Goal: Task Accomplishment & Management: Complete application form

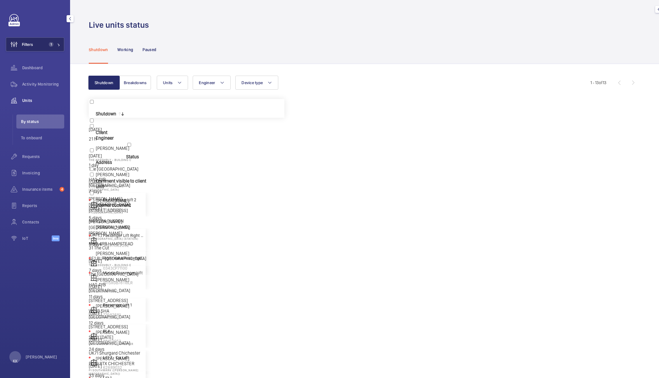
scroll to position [93, 0]
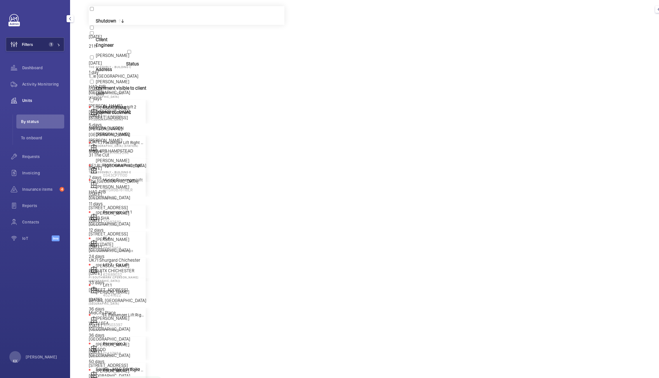
click at [46, 39] on button "Filters 1" at bounding box center [35, 44] width 58 height 14
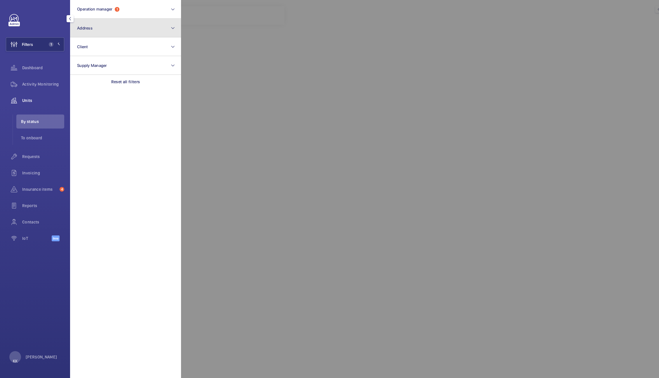
click at [95, 25] on button "Address" at bounding box center [125, 28] width 111 height 19
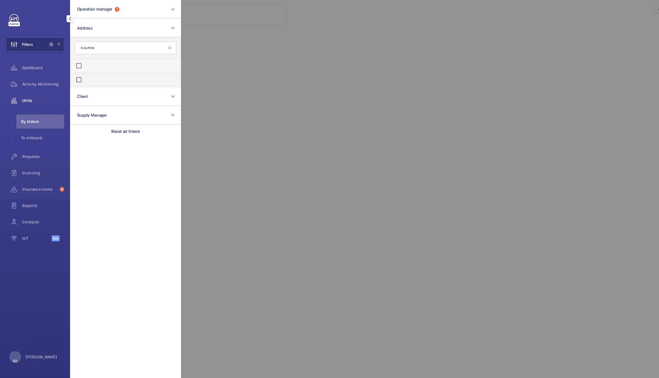
type input "5 sumne"
click at [89, 66] on span "5 SUMNE [STREET_ADDRESS]" at bounding box center [89, 67] width 0 height 5
click at [85, 66] on input "5 SUMNE [STREET_ADDRESS]" at bounding box center [79, 66] width 12 height 12
checkbox input "true"
click at [235, 37] on div at bounding box center [510, 189] width 659 height 378
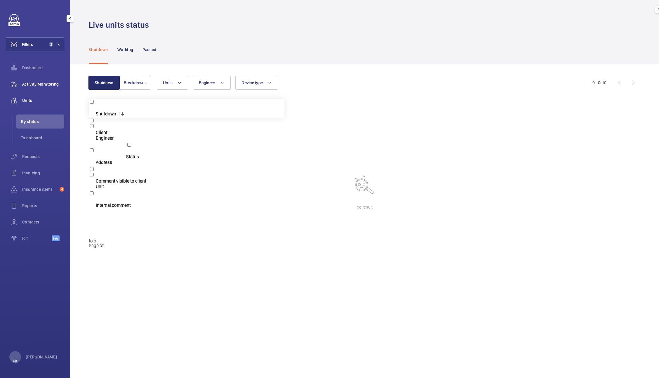
click at [40, 87] on span "Activity Monitoring" at bounding box center [43, 84] width 42 height 6
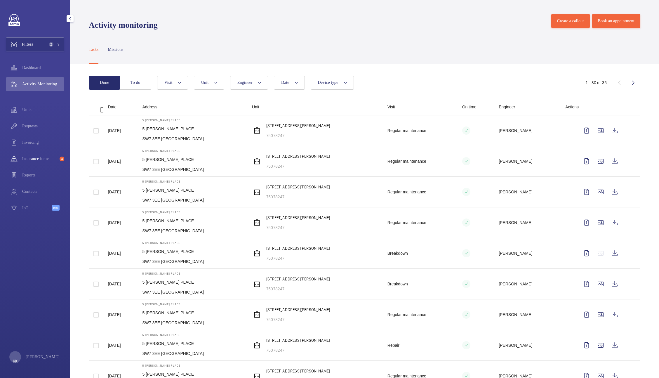
click at [41, 152] on div "Insurance items 4" at bounding box center [35, 159] width 58 height 14
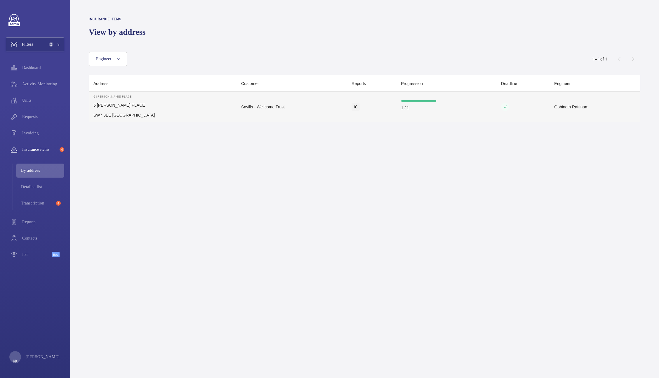
click at [411, 101] on td "1 / 1" at bounding box center [447, 107] width 100 height 30
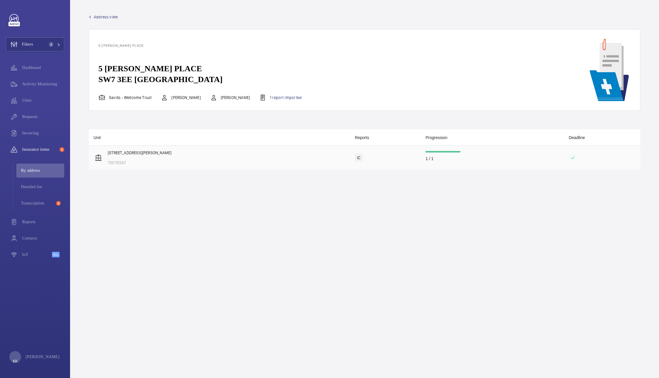
click at [419, 155] on td "IC" at bounding box center [385, 158] width 71 height 24
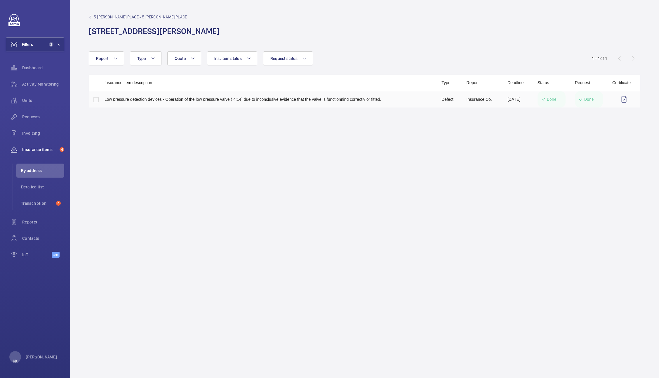
click at [156, 101] on p "Low pressure detection devices - Operation of the low pressure valve ( 4;14) du…" at bounding box center [269, 99] width 328 height 4
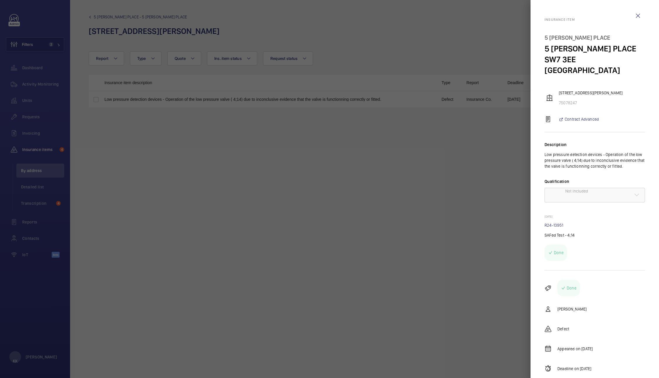
click at [244, 197] on div at bounding box center [329, 189] width 659 height 378
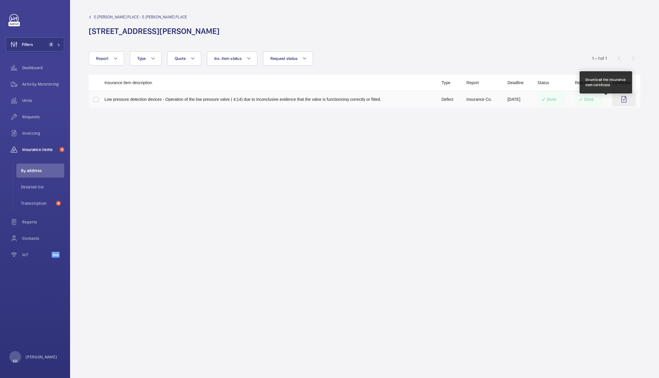
click at [612, 103] on wm-front-icon-button at bounding box center [623, 99] width 23 height 14
click at [211, 24] on div "5 [PERSON_NAME] PLACE - 5 [PERSON_NAME][GEOGRAPHIC_DATA][STREET_ADDRESS][PERSON…" at bounding box center [365, 28] width 552 height 28
click at [44, 51] on div "Filters 2 Dashboard Activity Monitoring Units Requests Invoicing Insurance item…" at bounding box center [35, 139] width 58 height 250
click at [46, 44] on button "Filters 2" at bounding box center [35, 44] width 58 height 14
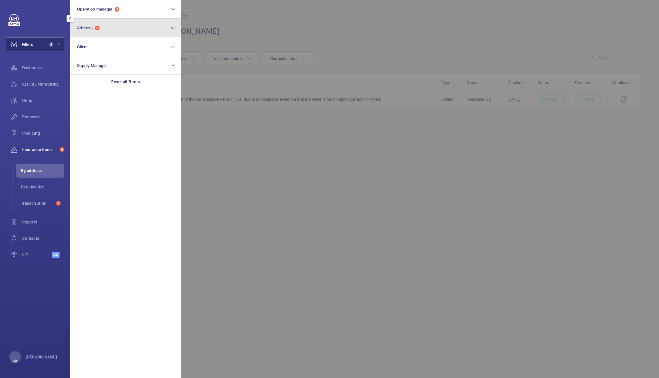
click at [122, 25] on button "Address 1" at bounding box center [125, 28] width 111 height 19
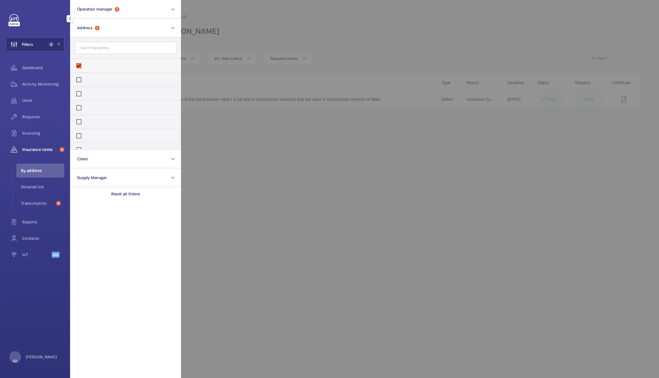
click at [89, 65] on span "[STREET_ADDRESS][PERSON_NAME][PERSON_NAME]" at bounding box center [89, 67] width 0 height 5
click at [85, 64] on input "[STREET_ADDRESS][PERSON_NAME][PERSON_NAME]" at bounding box center [79, 66] width 12 height 12
checkbox input "false"
click at [291, 27] on div at bounding box center [510, 189] width 659 height 378
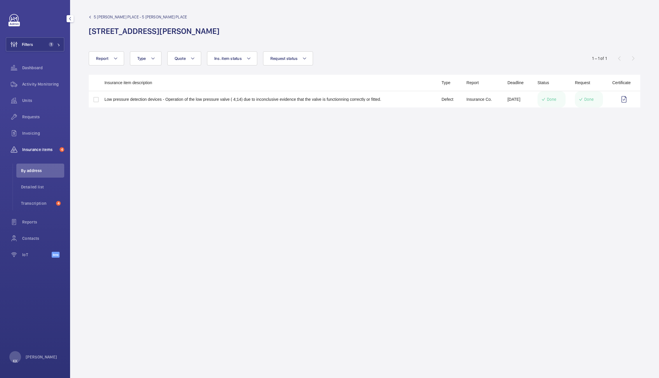
click at [170, 191] on wm-front-admin-audit-device-report-lines "5 [PERSON_NAME] PLACE - 5 [PERSON_NAME] PLACE [STREET_ADDRESS][PERSON_NAME] Rep…" at bounding box center [364, 189] width 589 height 378
click at [44, 88] on div "Activity Monitoring" at bounding box center [35, 84] width 58 height 14
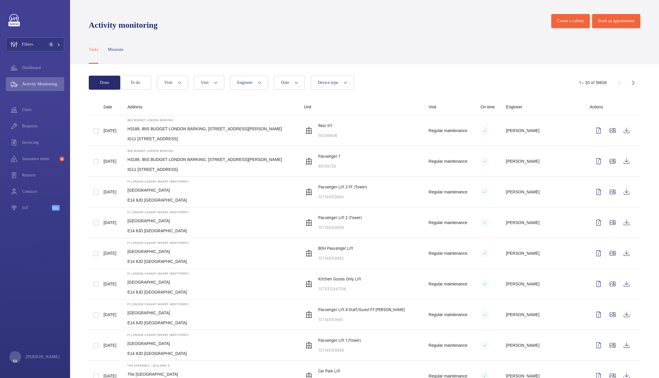
click at [380, 36] on div "Tasks Missions" at bounding box center [365, 50] width 552 height 28
click at [397, 40] on div "Tasks Missions" at bounding box center [365, 50] width 552 height 28
click at [29, 123] on span "Requests" at bounding box center [43, 126] width 42 height 6
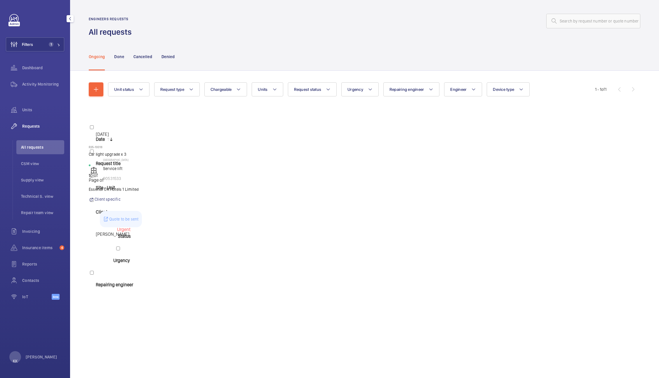
click at [29, 123] on span "Requests" at bounding box center [43, 126] width 42 height 6
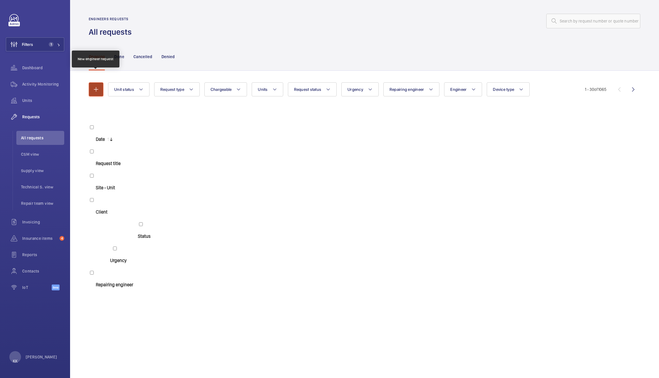
click at [96, 86] on mat-icon "button" at bounding box center [96, 89] width 7 height 7
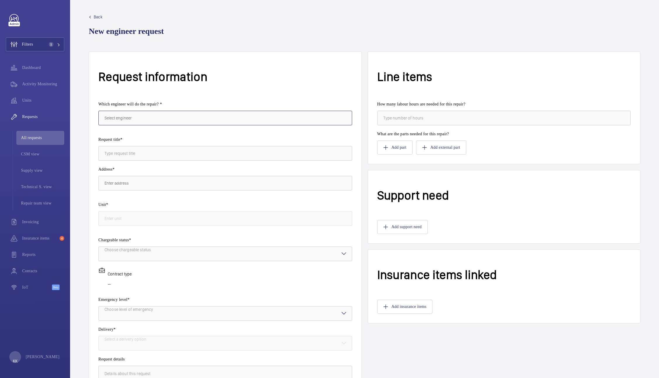
click at [149, 111] on input "text" at bounding box center [225, 118] width 254 height 15
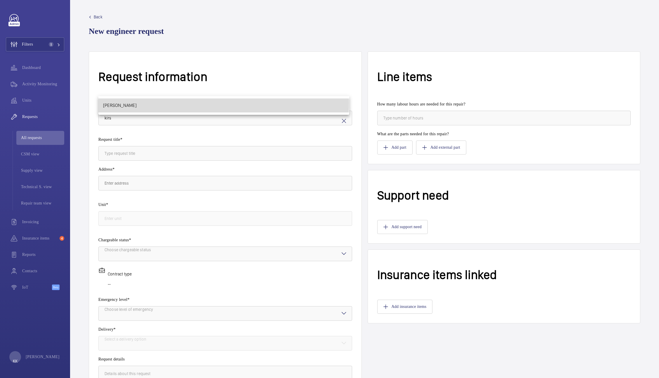
click at [132, 103] on span "[PERSON_NAME]" at bounding box center [120, 105] width 34 height 5
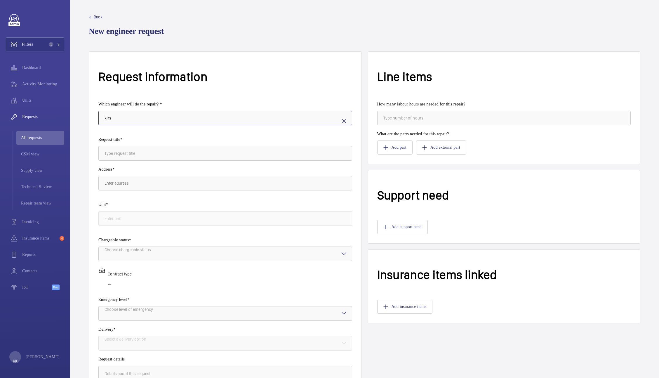
type input "[PERSON_NAME]"
click at [136, 137] on div "Request title*" at bounding box center [225, 152] width 254 height 30
click at [136, 146] on input "text" at bounding box center [225, 153] width 254 height 15
type input "Power Down Standby"
click at [135, 176] on input "text" at bounding box center [225, 183] width 254 height 15
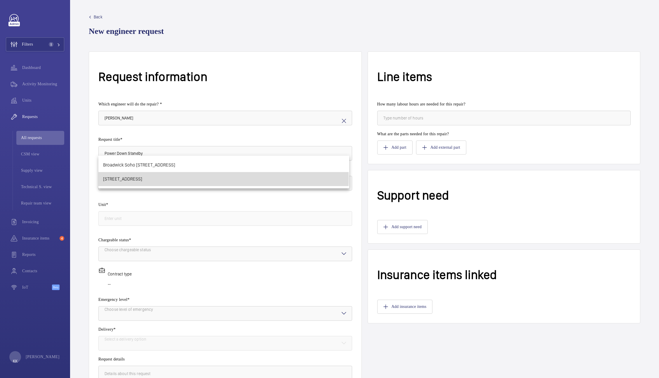
click at [135, 180] on span "[STREET_ADDRESS]" at bounding box center [122, 179] width 39 height 5
type input "[STREET_ADDRESS]"
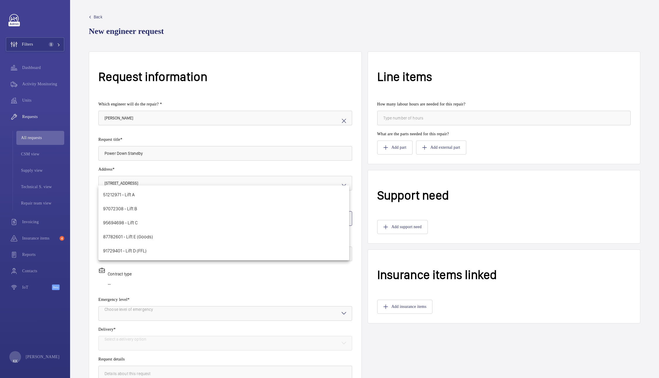
click at [145, 211] on input "text" at bounding box center [225, 218] width 254 height 15
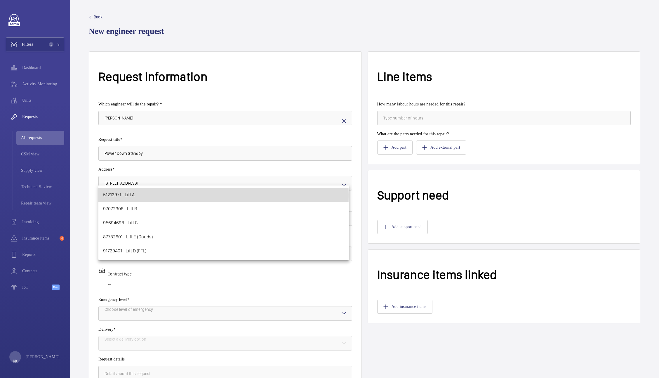
click at [140, 196] on mat-option "51212971 - Lift A" at bounding box center [223, 195] width 251 height 14
type input "51212971 - Lift A"
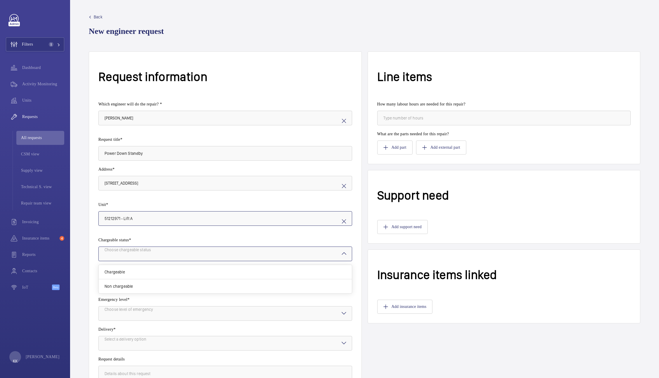
click at [129, 247] on div at bounding box center [225, 254] width 253 height 14
click at [126, 265] on div "Chargeable" at bounding box center [225, 272] width 253 height 14
click at [127, 306] on div at bounding box center [225, 313] width 253 height 14
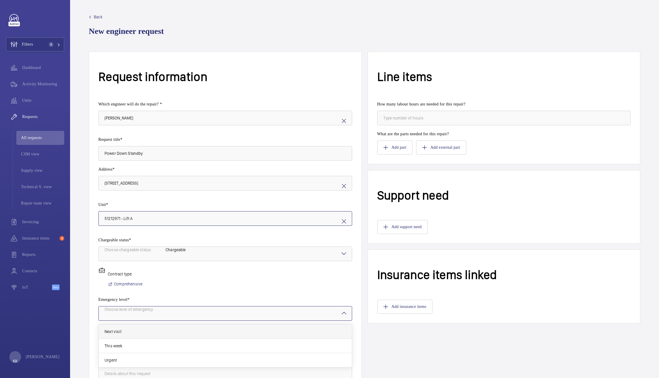
click at [119, 329] on span "Next visit" at bounding box center [226, 332] width 242 height 6
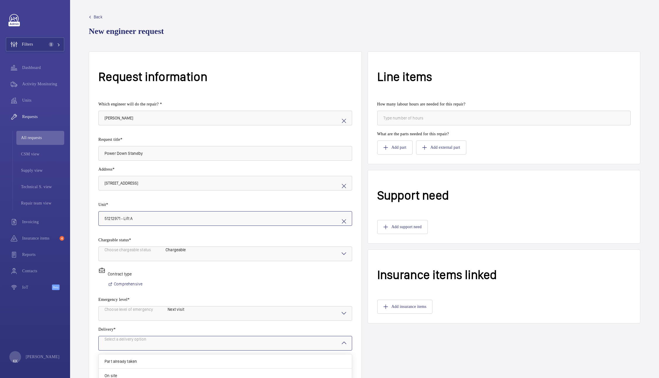
click at [120, 336] on div "Select a delivery option" at bounding box center [133, 343] width 56 height 14
click at [126, 373] on span "On site" at bounding box center [226, 376] width 242 height 6
click at [173, 146] on input "Power Down Standby" at bounding box center [225, 153] width 254 height 15
type input "Power Down Standby - [DATE] & [DATE]"
click at [473, 220] on div "Add support need" at bounding box center [504, 227] width 254 height 14
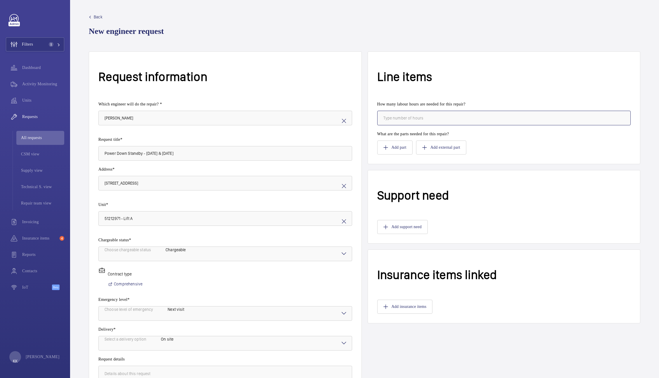
click at [447, 111] on input "number" at bounding box center [504, 118] width 254 height 15
type input "1"
type input "16"
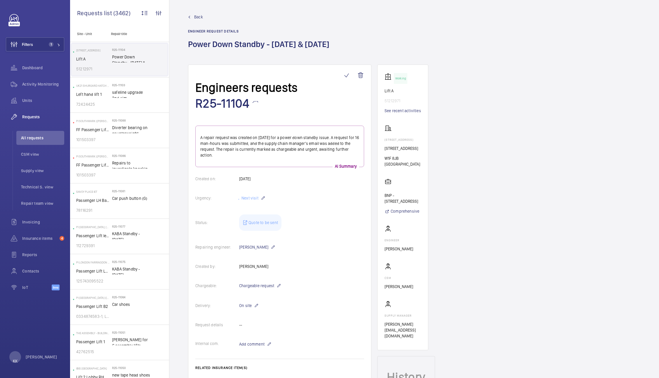
click at [37, 96] on div "Units" at bounding box center [35, 100] width 58 height 14
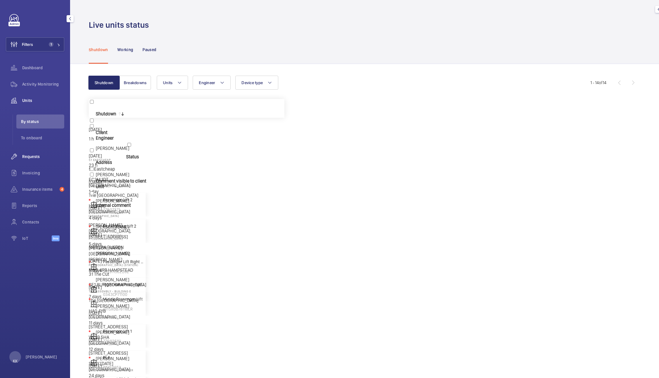
click at [31, 151] on div "Requests" at bounding box center [35, 157] width 58 height 14
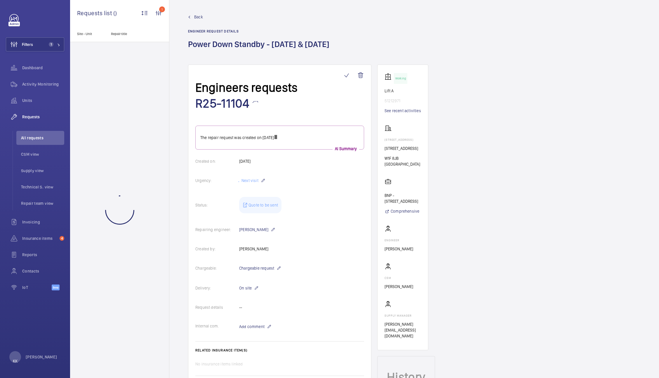
click at [232, 57] on h1 "Power Down Standby - [DATE] & [DATE]" at bounding box center [260, 49] width 145 height 20
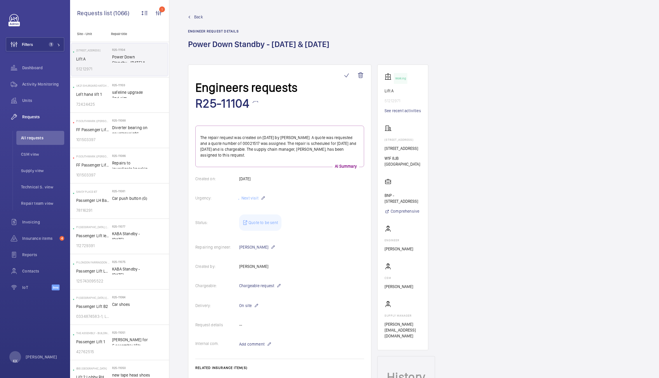
drag, startPoint x: 240, startPoint y: 56, endPoint x: 185, endPoint y: 42, distance: 56.7
click at [185, 42] on wm-front-admin-header "Back Engineer request details Power Down Standby - [DATE] & [DATE]" at bounding box center [414, 32] width 490 height 65
copy h1 "Power Down Standby - [DATE] & [DATE]"
click at [273, 20] on div "Back Engineer request details Power Down Standby - [DATE] & [DATE]" at bounding box center [260, 39] width 145 height 51
click at [30, 98] on span "Units" at bounding box center [43, 101] width 42 height 6
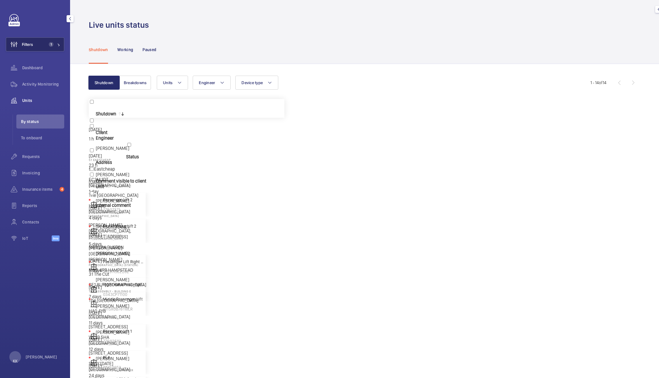
click at [56, 40] on button "Filters 1" at bounding box center [35, 44] width 58 height 14
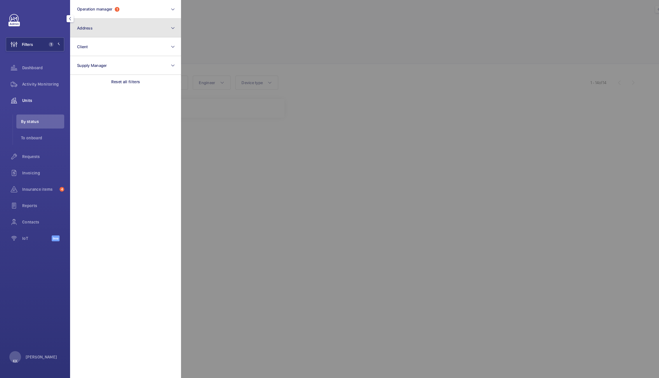
click at [101, 25] on button "Address" at bounding box center [125, 28] width 111 height 19
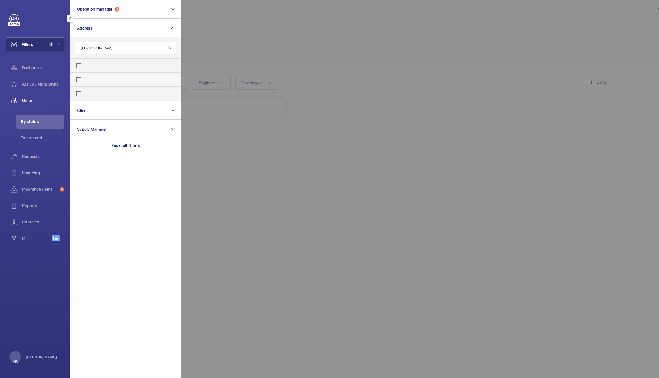
type input "[GEOGRAPHIC_DATA]"
click at [152, 79] on span "BRIDGE" at bounding box center [159, 81] width 15 height 6
click at [85, 79] on input "[GEOGRAPHIC_DATA] - H3269, [GEOGRAPHIC_DATA], [STREET_ADDRESS]" at bounding box center [79, 80] width 12 height 12
checkbox input "true"
click at [244, 53] on div at bounding box center [510, 189] width 659 height 378
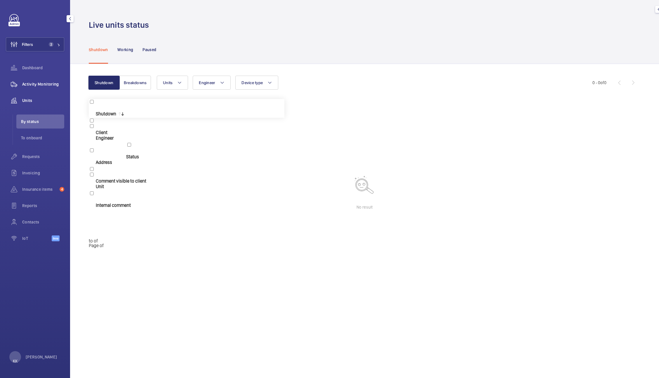
click at [41, 84] on span "Activity Monitoring" at bounding box center [43, 84] width 42 height 6
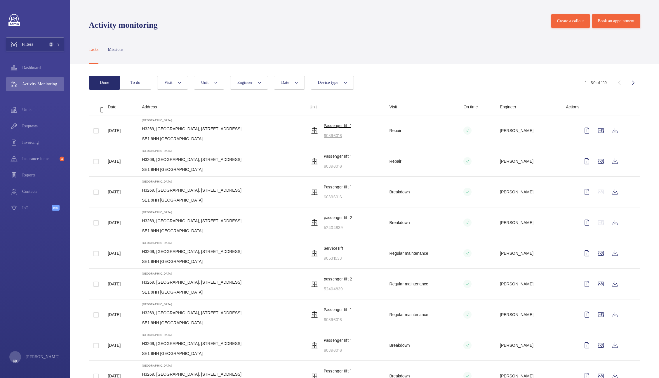
click at [353, 133] on p "60396016" at bounding box center [352, 136] width 56 height 6
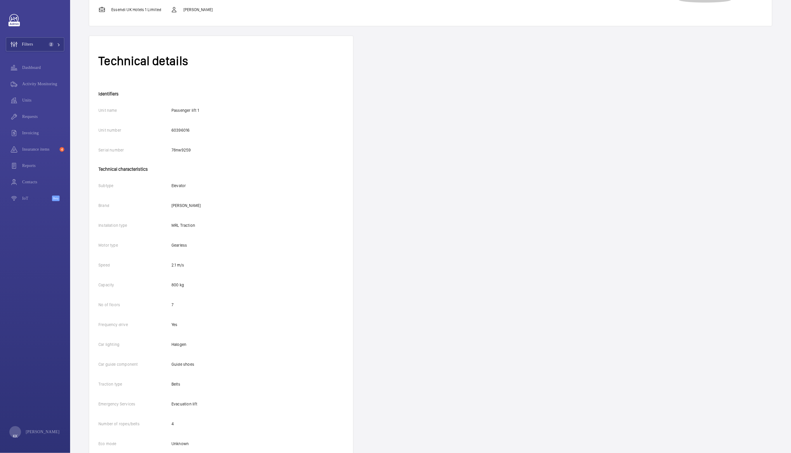
scroll to position [96, 0]
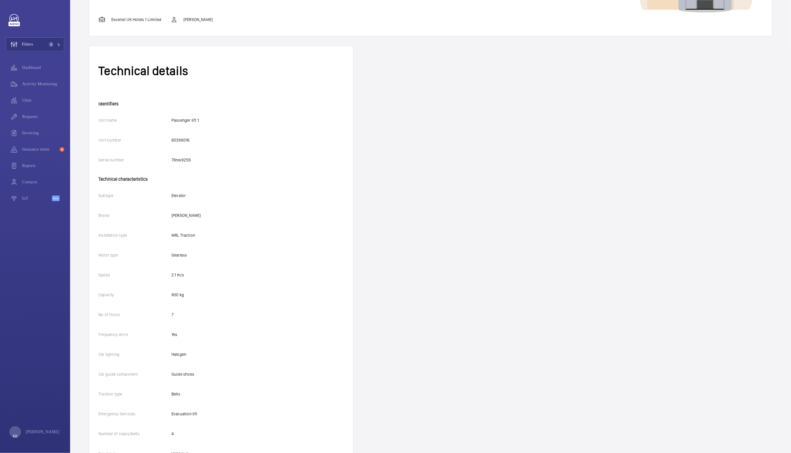
click at [420, 110] on div "Technical details Identifiers Unit name Passenger lift 1 Unit number 60396016 S…" at bounding box center [430, 393] width 683 height 694
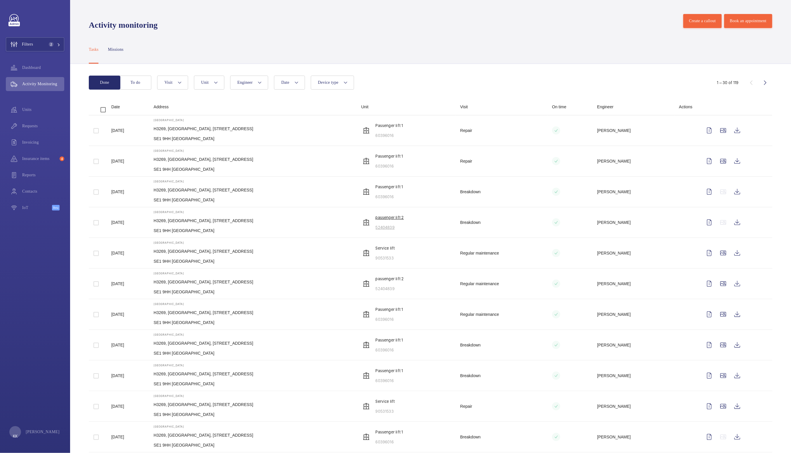
click at [409, 215] on p "passenger lift 2" at bounding box center [413, 218] width 75 height 6
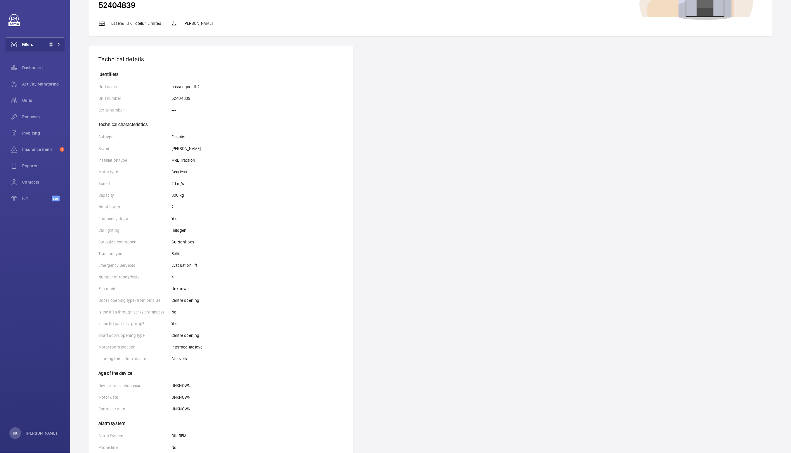
scroll to position [96, 0]
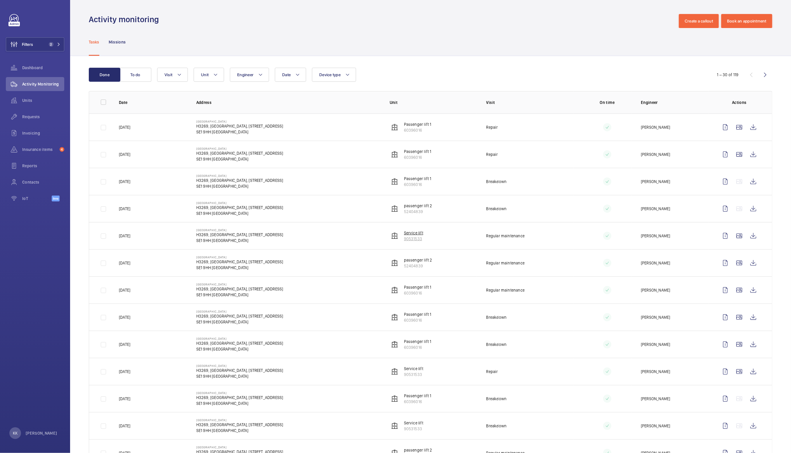
click at [409, 255] on p "90531533" at bounding box center [413, 258] width 75 height 6
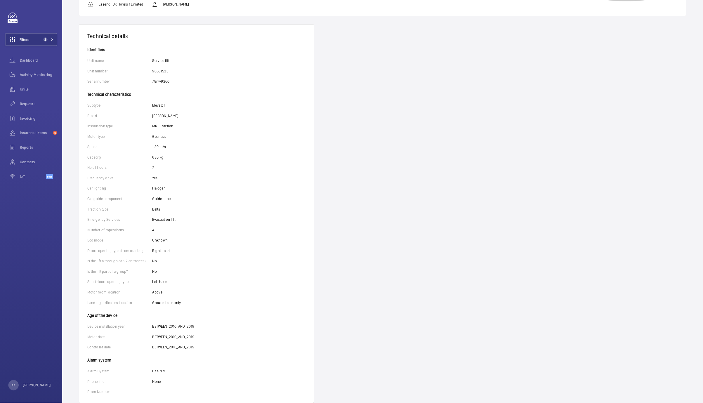
scroll to position [84, 0]
click at [55, 43] on span "2" at bounding box center [53, 44] width 14 height 5
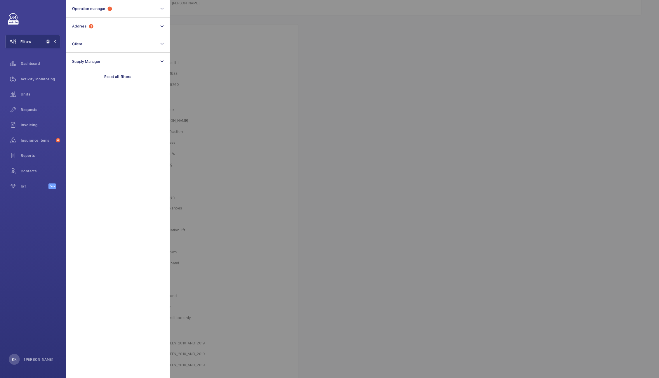
scroll to position [84, 0]
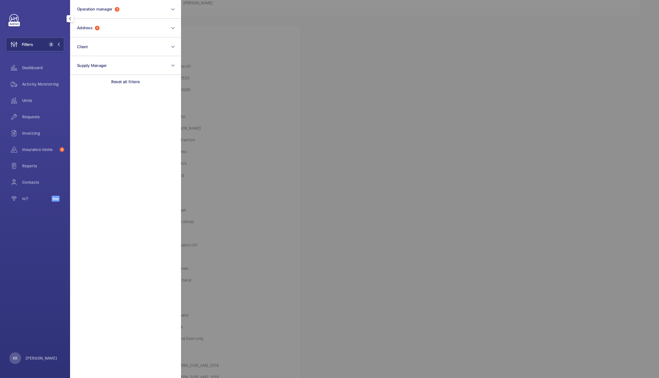
click at [388, 119] on div at bounding box center [510, 189] width 659 height 378
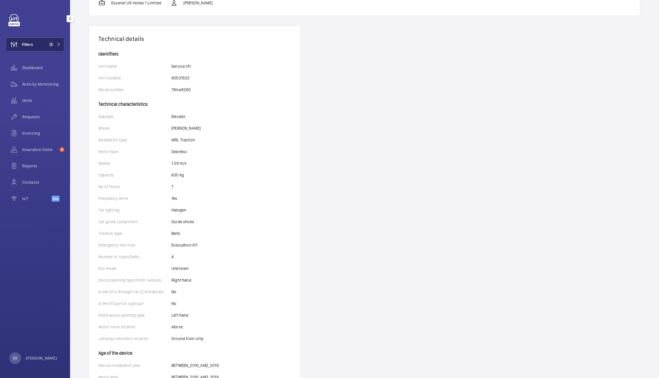
click at [53, 44] on span "2" at bounding box center [51, 44] width 5 height 5
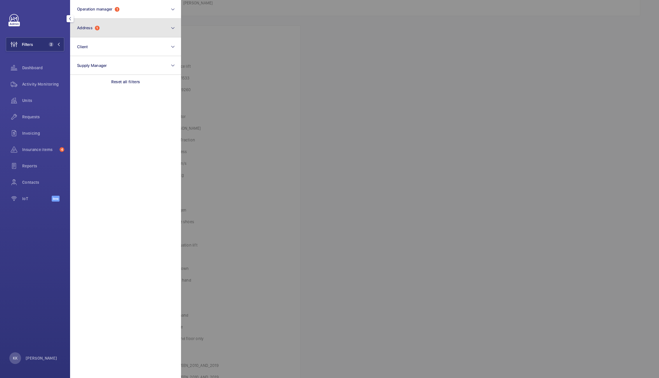
click at [113, 31] on button "Address 1" at bounding box center [125, 28] width 111 height 19
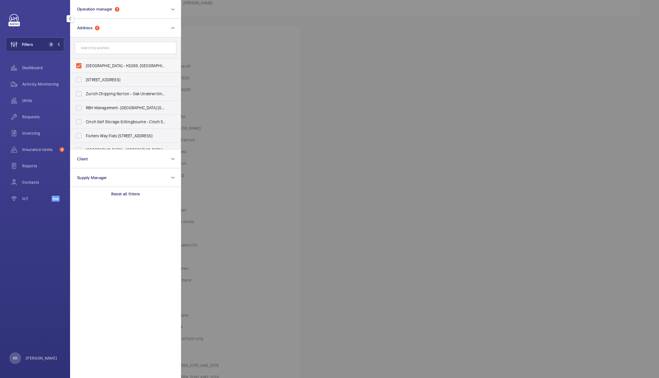
click at [89, 65] on span "[GEOGRAPHIC_DATA] - H3269, [GEOGRAPHIC_DATA], [STREET_ADDRESS]" at bounding box center [89, 67] width 0 height 5
click at [85, 63] on input "[GEOGRAPHIC_DATA] - H3269, [GEOGRAPHIC_DATA], [STREET_ADDRESS]" at bounding box center [79, 66] width 12 height 12
checkbox input "false"
click at [107, 49] on input "text" at bounding box center [126, 48] width 102 height 12
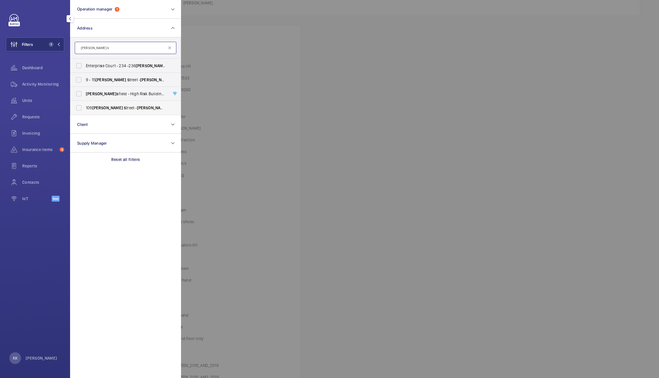
type input "[PERSON_NAME] s"
click at [96, 108] on span "[PERSON_NAME]" at bounding box center [114, 108] width 37 height 5
click at [85, 108] on input "[STREET_ADDRESS][PERSON_NAME][PERSON_NAME]" at bounding box center [79, 108] width 12 height 12
checkbox input "true"
click at [310, 86] on div at bounding box center [510, 189] width 659 height 378
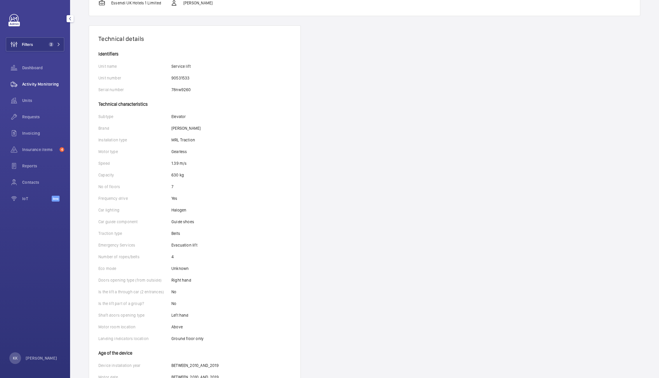
click at [23, 84] on span "Activity Monitoring" at bounding box center [43, 84] width 42 height 6
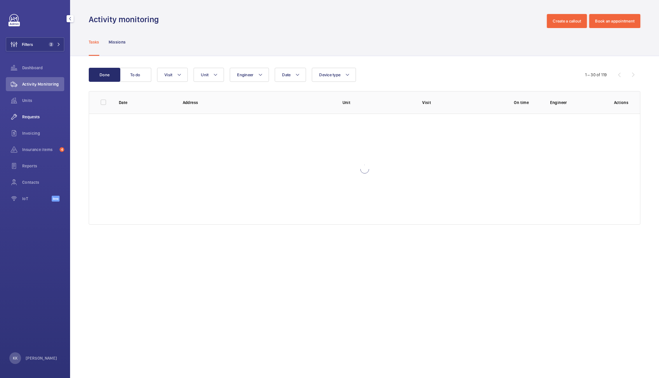
click at [51, 123] on span "Requests" at bounding box center [43, 126] width 42 height 6
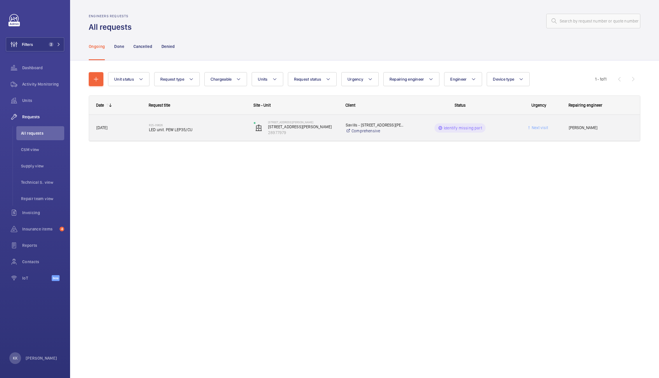
click at [172, 156] on div "R25-09626 LED unit. PEW LEP35/CU" at bounding box center [141, 167] width 105 height 22
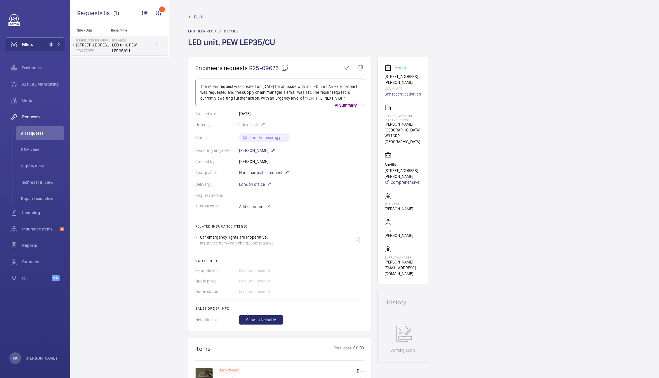
click at [265, 96] on span "R25-09626" at bounding box center [230, 103] width 70 height 15
click at [24, 39] on span "Filters" at bounding box center [19, 44] width 27 height 14
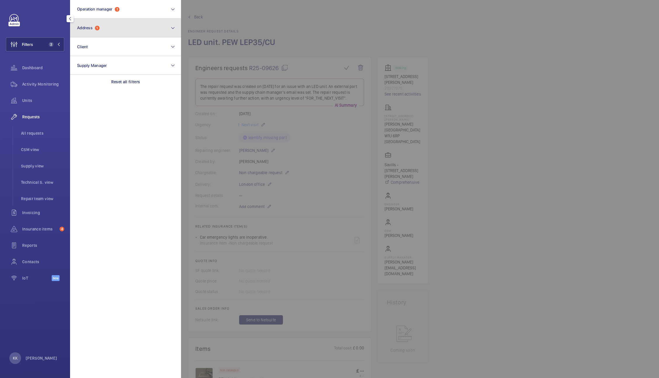
click at [98, 37] on button "Address 1" at bounding box center [125, 28] width 111 height 19
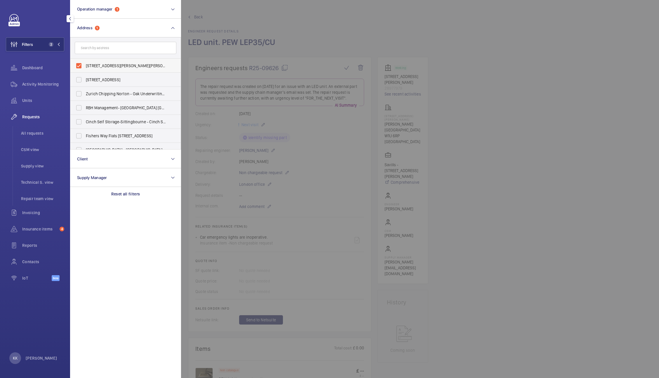
click at [89, 68] on span "[STREET_ADDRESS][PERSON_NAME][PERSON_NAME]" at bounding box center [89, 67] width 0 height 5
click at [85, 68] on input "[STREET_ADDRESS][PERSON_NAME][PERSON_NAME]" at bounding box center [79, 66] width 12 height 12
checkbox input "false"
click at [104, 48] on input "text" at bounding box center [126, 48] width 102 height 12
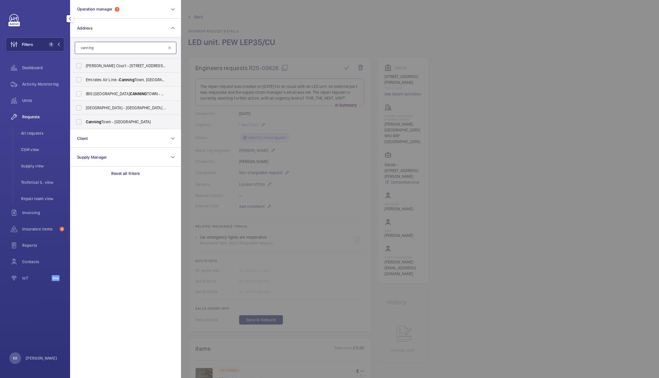
type input "canning"
click at [138, 95] on span "CANNING" at bounding box center [148, 95] width 20 height 6
click at [85, 95] on input "IBIS [GEOGRAPHIC_DATA] [GEOGRAPHIC_DATA] - HA070, [GEOGRAPHIC_DATA], [STREET_AD…" at bounding box center [79, 94] width 12 height 12
checkbox input "true"
click at [348, 44] on div at bounding box center [510, 189] width 659 height 378
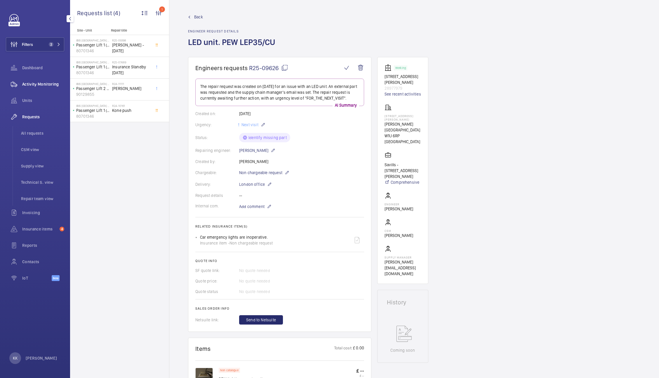
click at [44, 84] on span "Activity Monitoring" at bounding box center [43, 84] width 42 height 6
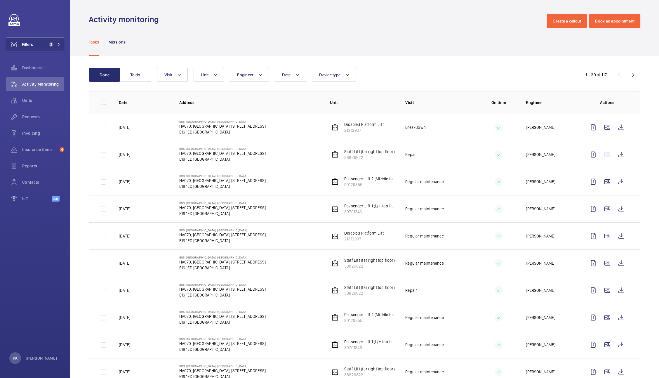
click at [392, 42] on div "Tasks Missions" at bounding box center [365, 50] width 552 height 28
click at [357, 215] on p "Passenger Lift 1 (L/H top floor)" at bounding box center [354, 218] width 96 height 6
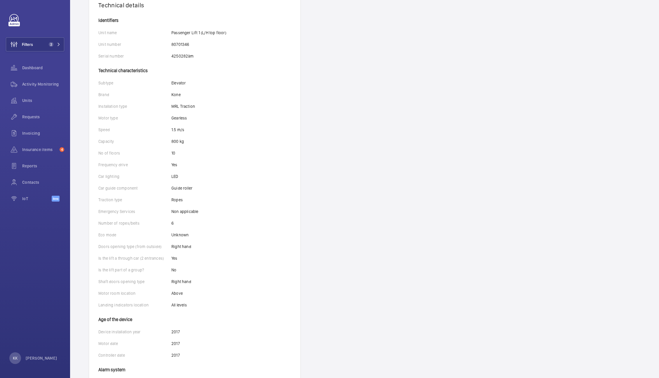
scroll to position [119, 0]
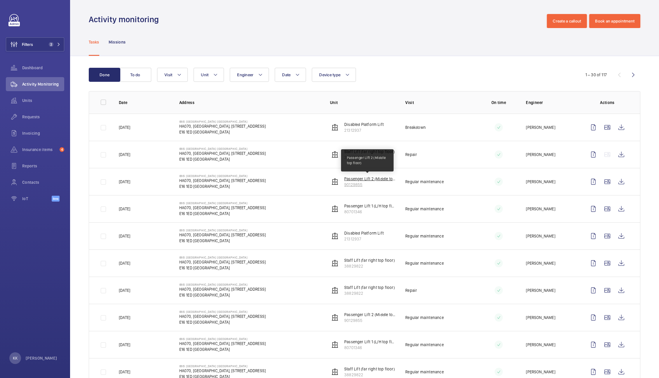
click at [365, 184] on p "Passenger Lift 2 (Middle top floor)" at bounding box center [354, 187] width 96 height 6
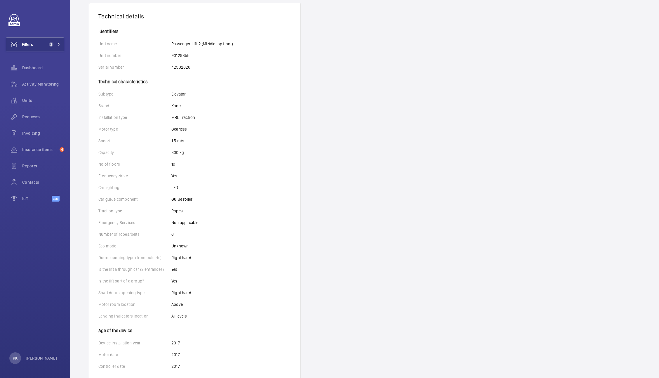
scroll to position [107, 0]
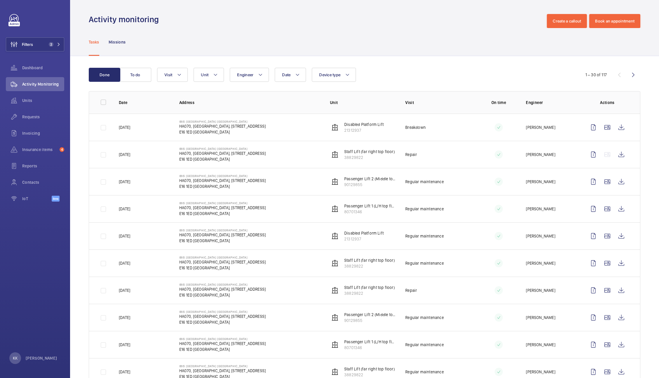
click at [269, 149] on p "IBIS [GEOGRAPHIC_DATA] [GEOGRAPHIC_DATA]" at bounding box center [210, 151] width 144 height 4
click at [369, 153] on p "Staff Lift (far right top floor)" at bounding box center [354, 156] width 96 height 6
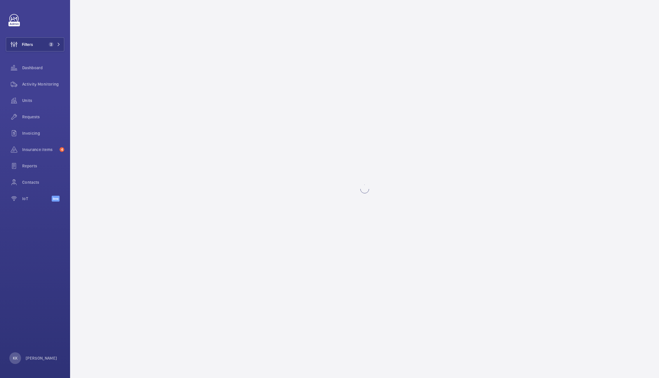
click at [369, 150] on wm-front-async-data-loader at bounding box center [365, 189] width 552 height 350
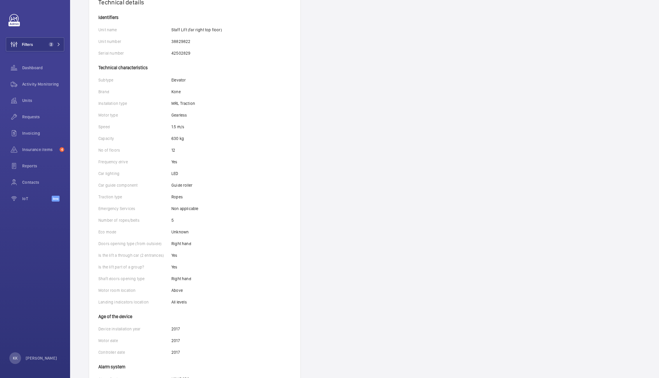
scroll to position [106, 0]
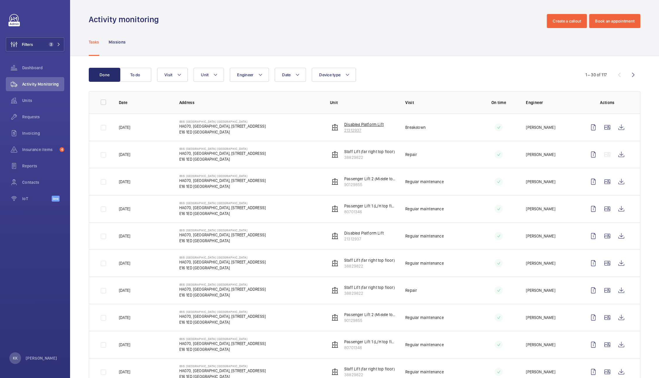
click at [369, 123] on p "Disabled Platform Lift" at bounding box center [354, 126] width 96 height 6
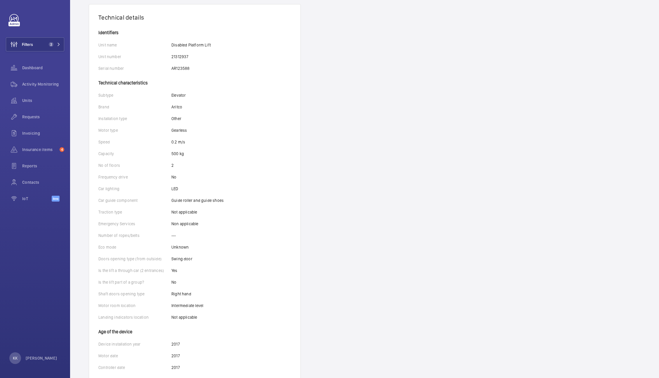
scroll to position [107, 0]
click at [365, 189] on div "Technical details Identifiers Unit name Disabled Platform Lift Unit number 2131…" at bounding box center [365, 381] width 552 height 694
click at [402, 83] on div "Technical details Identifiers Unit name Disabled Platform Lift Unit number 2131…" at bounding box center [365, 381] width 552 height 694
click at [53, 47] on button "Filters 2" at bounding box center [35, 44] width 58 height 14
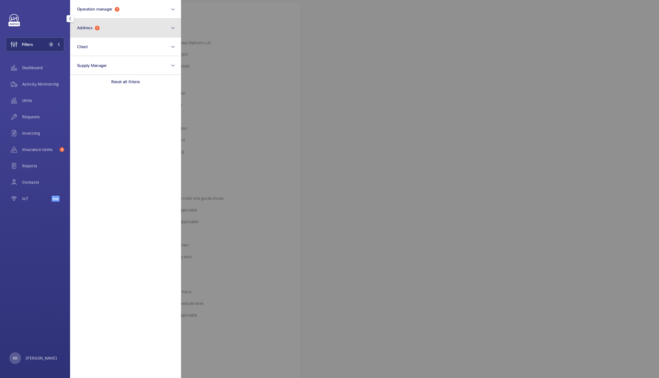
click at [119, 36] on button "Address 1" at bounding box center [125, 28] width 111 height 19
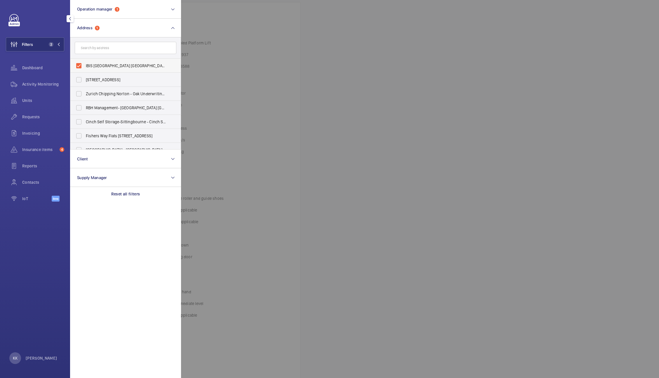
click at [89, 65] on span "IBIS [GEOGRAPHIC_DATA] [GEOGRAPHIC_DATA] - HA070, [GEOGRAPHIC_DATA], [STREET_AD…" at bounding box center [89, 67] width 0 height 5
click at [85, 65] on input "IBIS [GEOGRAPHIC_DATA] [GEOGRAPHIC_DATA] - HA070, [GEOGRAPHIC_DATA], [STREET_AD…" at bounding box center [79, 66] width 12 height 12
checkbox input "false"
click at [330, 71] on div at bounding box center [510, 189] width 659 height 378
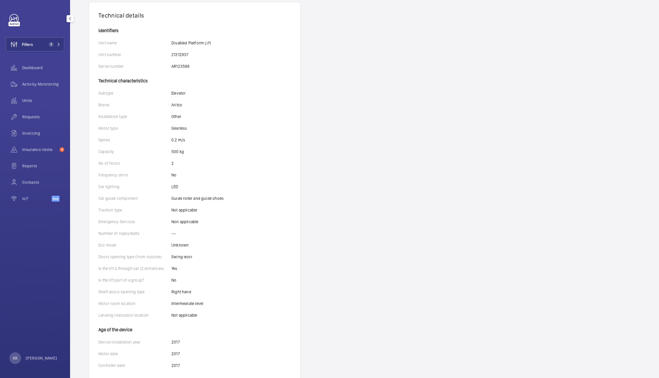
click at [388, 144] on div "Technical details Identifiers Unit name Disabled Platform Lift Unit number 2131…" at bounding box center [365, 381] width 552 height 694
click at [46, 87] on div "Activity Monitoring" at bounding box center [35, 84] width 58 height 14
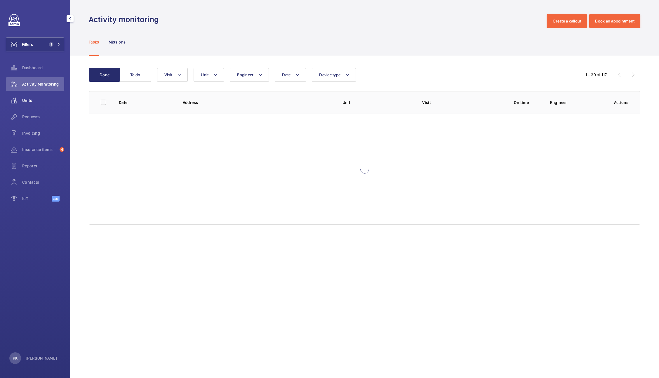
click at [39, 103] on div "Units" at bounding box center [35, 110] width 58 height 14
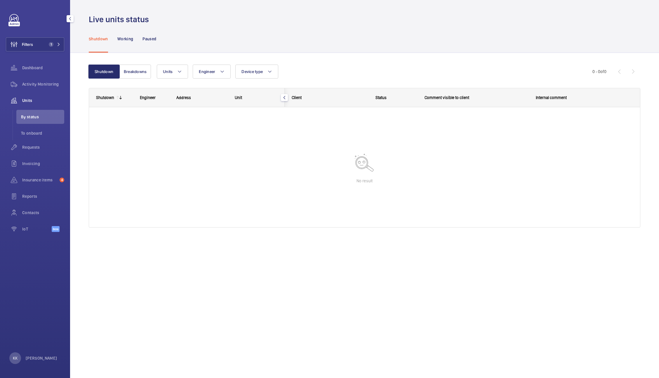
click at [299, 40] on div "Shutdown Working Paused" at bounding box center [365, 50] width 552 height 28
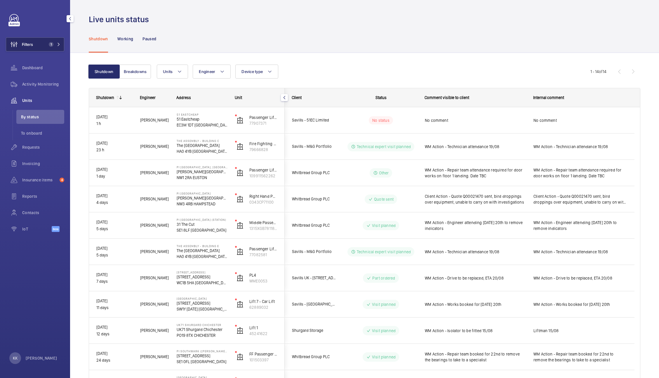
click at [46, 37] on button "Filters 1" at bounding box center [35, 44] width 58 height 14
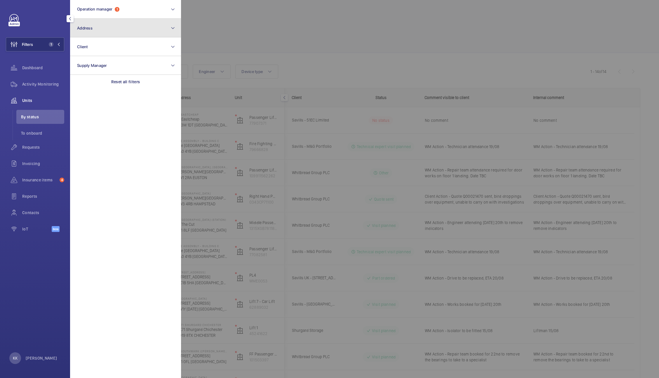
click at [96, 30] on button "Address" at bounding box center [125, 28] width 111 height 19
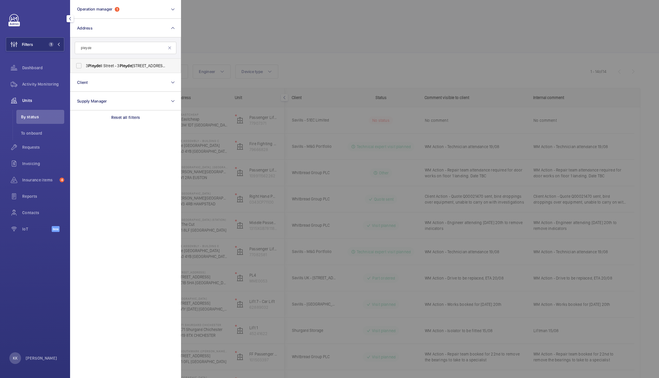
type input "pleyde"
click at [94, 69] on label "[STREET_ADDRESS]" at bounding box center [83, 67] width 21 height 14
click at [85, 69] on input "[STREET_ADDRESS]" at bounding box center [79, 66] width 12 height 12
checkbox input "true"
click at [247, 20] on div at bounding box center [510, 189] width 659 height 378
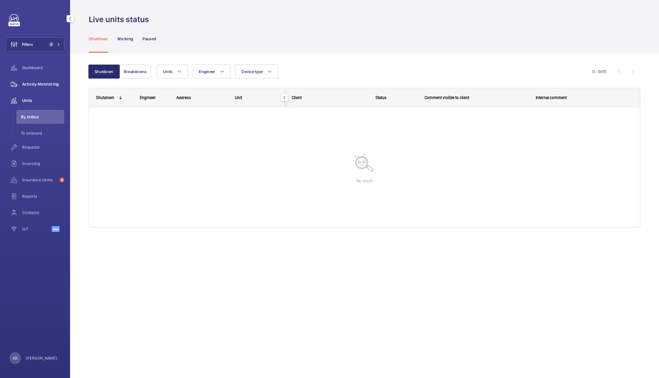
click at [46, 86] on span "Activity Monitoring" at bounding box center [43, 84] width 42 height 6
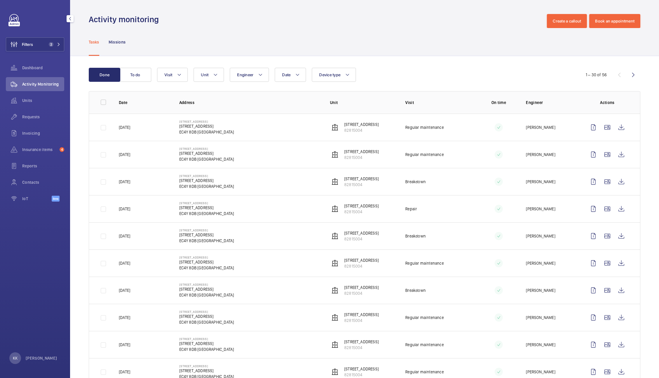
click at [311, 36] on div "Tasks Missions" at bounding box center [365, 50] width 552 height 28
click at [135, 76] on button "To do" at bounding box center [136, 83] width 32 height 14
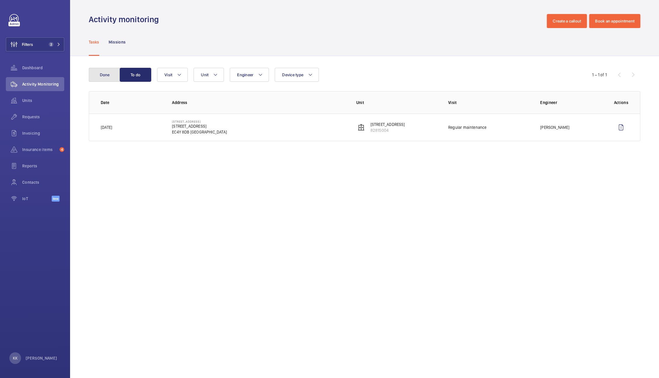
click at [98, 76] on button "Done" at bounding box center [105, 83] width 32 height 14
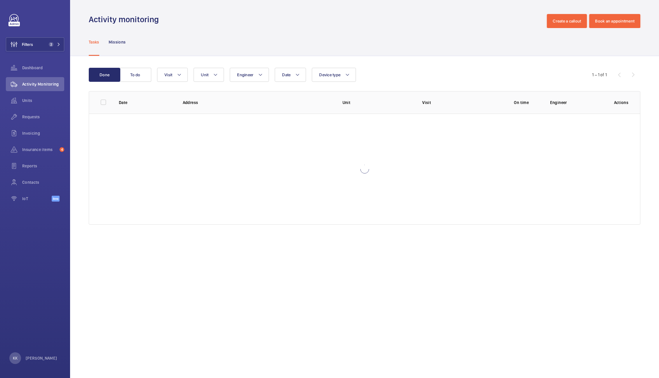
click at [203, 36] on div "Tasks Missions" at bounding box center [365, 50] width 552 height 28
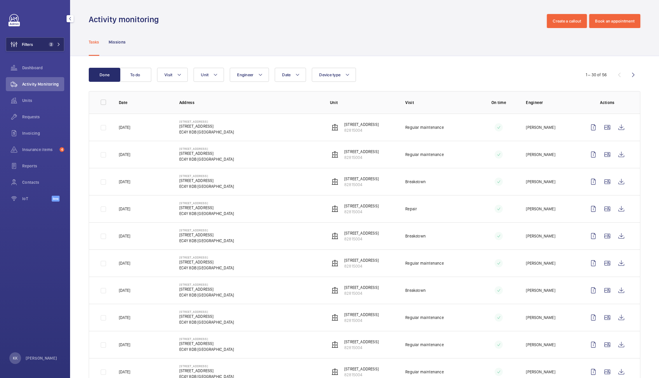
click at [37, 49] on button "Filters 2" at bounding box center [35, 44] width 58 height 14
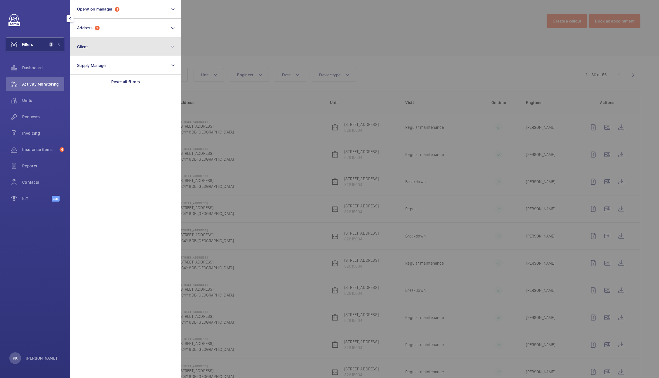
click at [84, 39] on button "Client" at bounding box center [125, 46] width 111 height 19
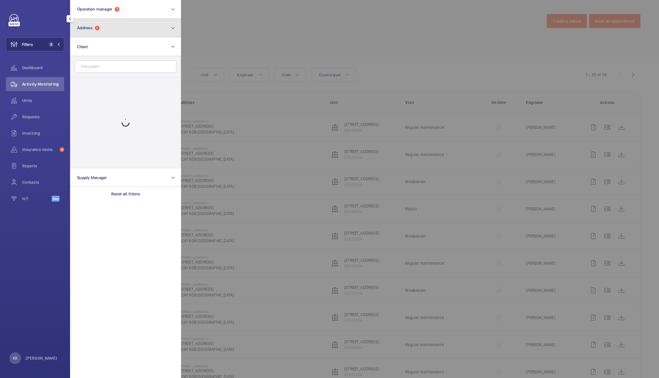
click at [88, 32] on button "Address 1" at bounding box center [125, 28] width 111 height 19
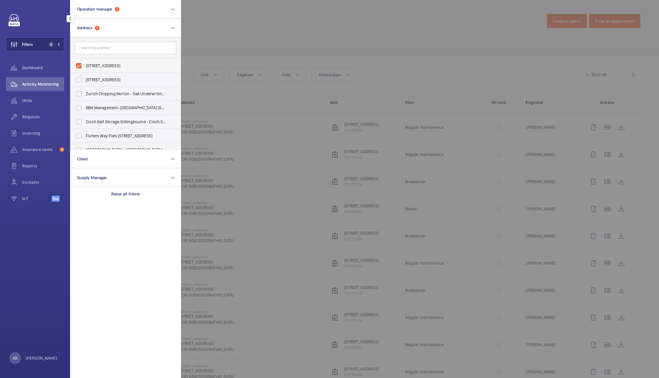
click at [94, 70] on label "[STREET_ADDRESS]" at bounding box center [83, 67] width 21 height 14
click at [85, 70] on input "[STREET_ADDRESS]" at bounding box center [79, 66] width 12 height 12
checkbox input "false"
drag, startPoint x: 107, startPoint y: 40, endPoint x: 109, endPoint y: 47, distance: 6.7
click at [109, 47] on form at bounding box center [125, 47] width 110 height 21
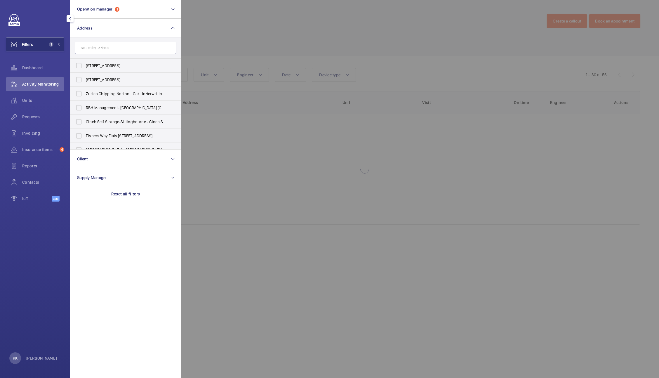
click at [109, 47] on input "text" at bounding box center [126, 48] width 102 height 12
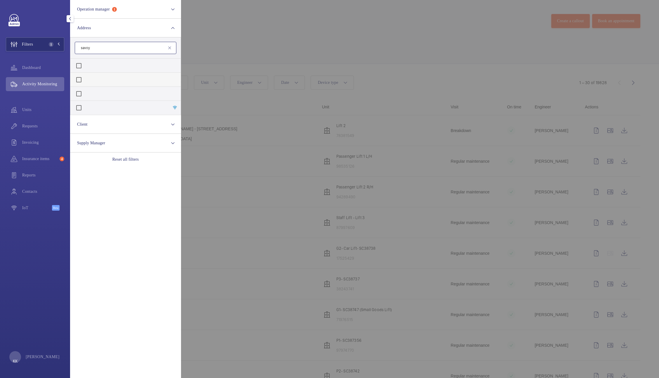
type input "savoy"
click at [89, 79] on span "Savoy Place IET - [STREET_ADDRESS][PERSON_NAME]" at bounding box center [89, 81] width 0 height 5
click at [85, 79] on input "Savoy Place IET - [STREET_ADDRESS][PERSON_NAME]" at bounding box center [79, 80] width 12 height 12
checkbox input "true"
click at [261, 48] on div at bounding box center [510, 189] width 659 height 378
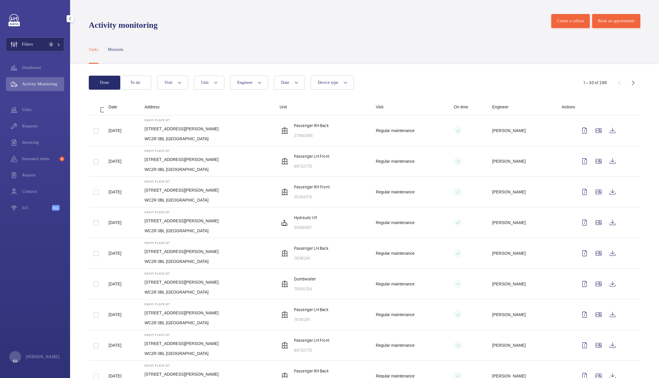
click at [44, 48] on button "Filters 2" at bounding box center [35, 44] width 58 height 14
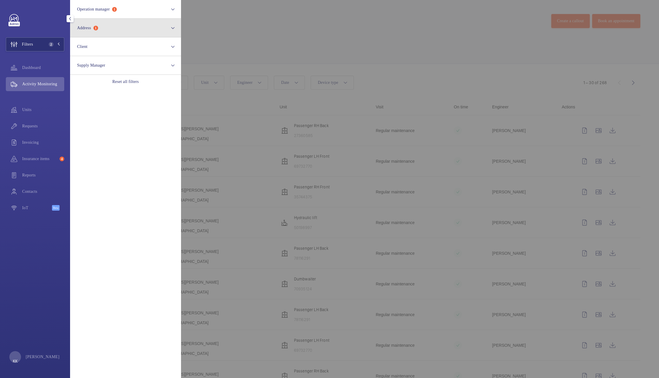
click at [121, 30] on button "Address 1" at bounding box center [125, 28] width 111 height 19
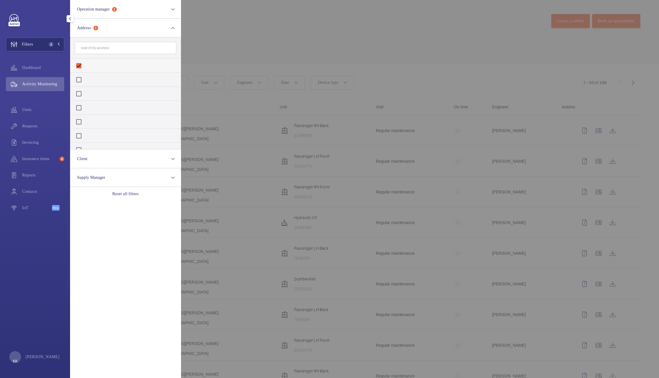
click at [89, 65] on span "Savoy Place IET - [STREET_ADDRESS][PERSON_NAME]" at bounding box center [89, 67] width 0 height 5
click at [85, 63] on input "Savoy Place IET - [STREET_ADDRESS][PERSON_NAME]" at bounding box center [79, 66] width 12 height 12
checkbox input "false"
click at [272, 45] on div at bounding box center [510, 189] width 659 height 378
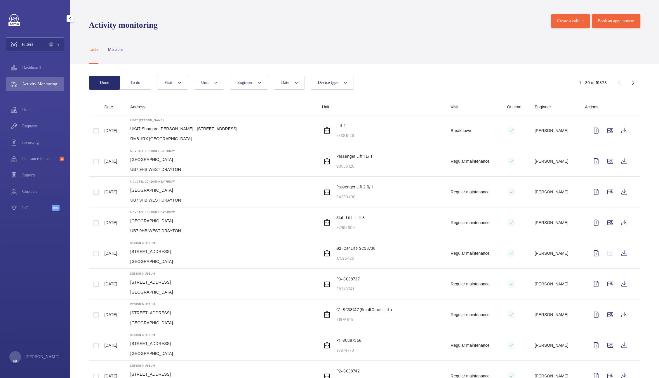
click at [295, 46] on div "Tasks Missions" at bounding box center [365, 50] width 552 height 28
click at [183, 37] on div "Tasks Missions" at bounding box center [365, 50] width 552 height 28
click at [31, 40] on span "Filters" at bounding box center [19, 44] width 27 height 14
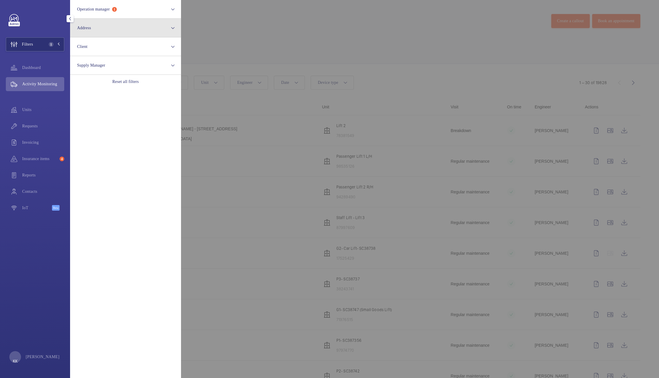
click at [126, 28] on button "Address" at bounding box center [125, 28] width 111 height 19
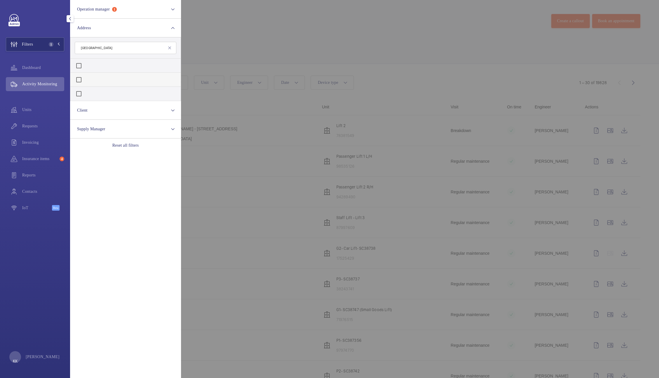
type input "[GEOGRAPHIC_DATA]"
click at [89, 80] on span "[GEOGRAPHIC_DATA] - H3269, [GEOGRAPHIC_DATA], [STREET_ADDRESS]" at bounding box center [89, 81] width 0 height 5
click at [85, 80] on input "[GEOGRAPHIC_DATA] - H3269, [GEOGRAPHIC_DATA], [STREET_ADDRESS]" at bounding box center [79, 80] width 12 height 12
checkbox input "true"
click at [285, 53] on div at bounding box center [510, 189] width 659 height 378
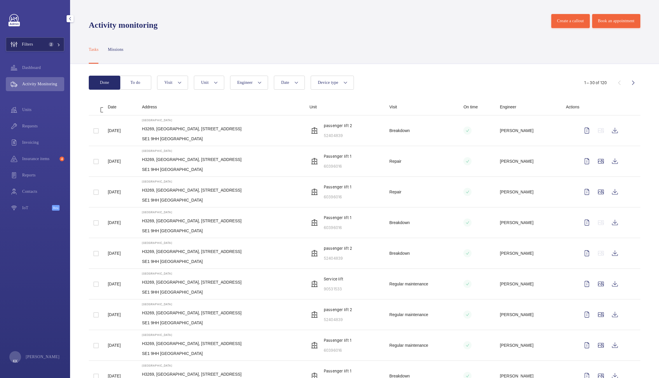
click at [28, 45] on span "Filters" at bounding box center [27, 44] width 11 height 6
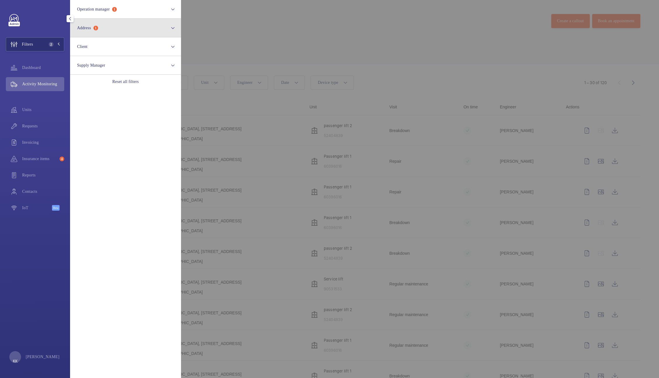
click at [102, 29] on button "Address 1" at bounding box center [125, 28] width 111 height 19
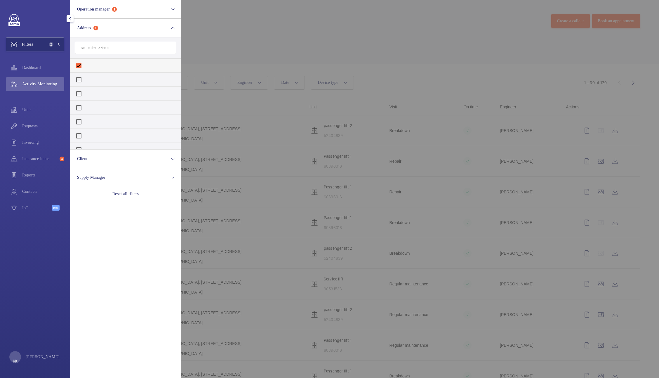
click at [89, 65] on span "[GEOGRAPHIC_DATA] - H3269, [GEOGRAPHIC_DATA], [STREET_ADDRESS]" at bounding box center [89, 67] width 0 height 5
click at [85, 65] on input "[GEOGRAPHIC_DATA] - H3269, [GEOGRAPHIC_DATA], [STREET_ADDRESS]" at bounding box center [79, 66] width 12 height 12
checkbox input "false"
click at [115, 53] on input "text" at bounding box center [126, 48] width 102 height 12
paste input "Barking"
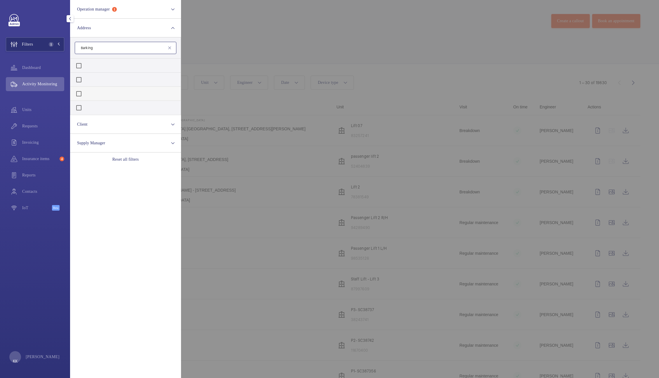
type input "Barking"
click at [89, 95] on span "UK37 Shurgard Barking - UK37 Shurgard Barking - [STREET_ADDRESS][PERSON_NAME]" at bounding box center [89, 95] width 0 height 5
click at [85, 95] on input "UK37 Shurgard Barking - UK37 Shurgard Barking - [STREET_ADDRESS][PERSON_NAME]" at bounding box center [79, 94] width 12 height 12
checkbox input "true"
click at [301, 18] on div at bounding box center [510, 189] width 659 height 378
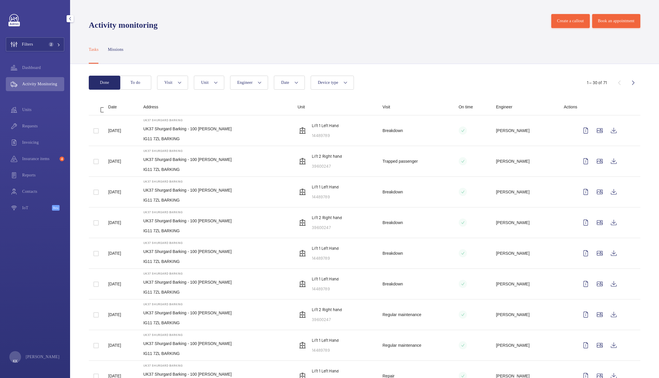
click at [442, 19] on div "Activity monitoring Create a callout Book an appointment" at bounding box center [365, 25] width 552 height 22
click at [41, 123] on span "Requests" at bounding box center [43, 126] width 42 height 6
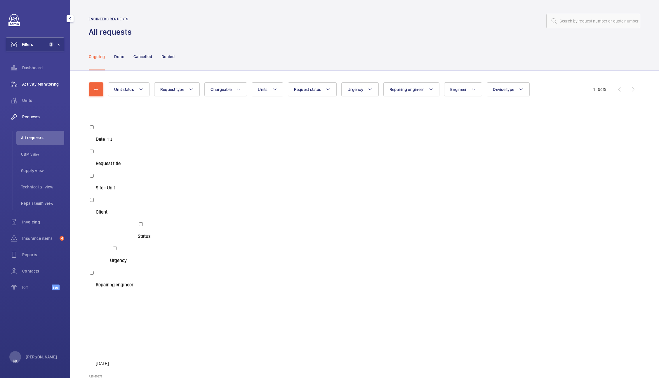
click at [48, 87] on span "Activity Monitoring" at bounding box center [43, 84] width 42 height 6
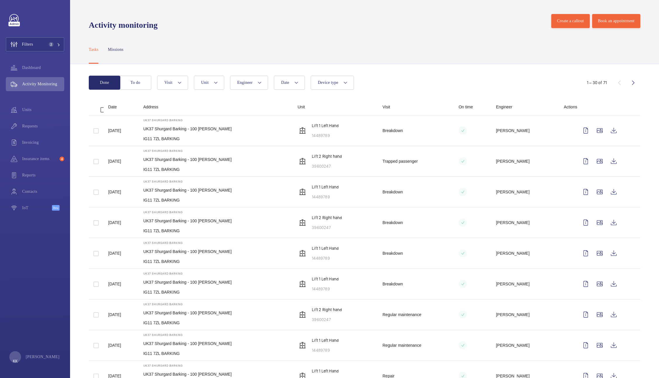
click at [615, 338] on wm-front-icon-button at bounding box center [614, 345] width 14 height 14
click at [615, 308] on wm-front-icon-button at bounding box center [614, 315] width 14 height 14
click at [27, 123] on span "Requests" at bounding box center [43, 126] width 42 height 6
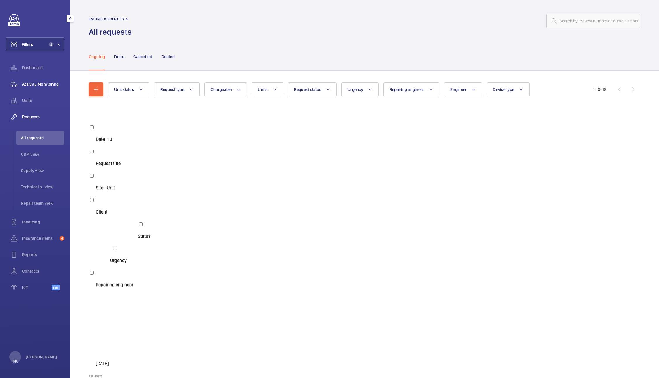
click at [32, 82] on span "Activity Monitoring" at bounding box center [43, 84] width 42 height 6
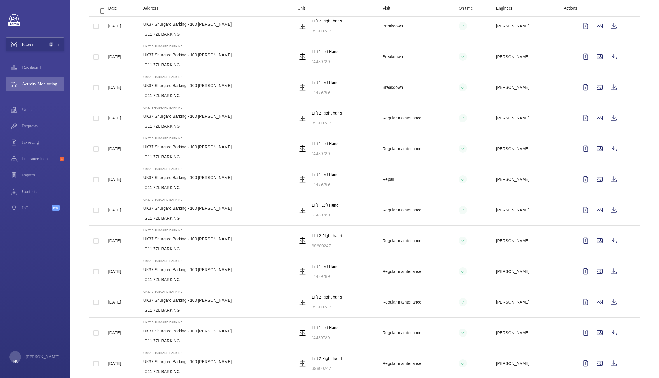
scroll to position [212, 0]
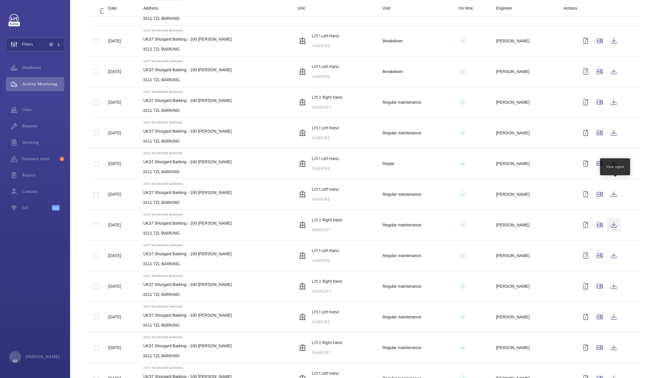
click at [616, 218] on wm-front-icon-button at bounding box center [614, 225] width 14 height 14
click at [619, 95] on wm-front-icon-button at bounding box center [614, 102] width 14 height 14
click at [34, 123] on span "Requests" at bounding box center [43, 126] width 42 height 6
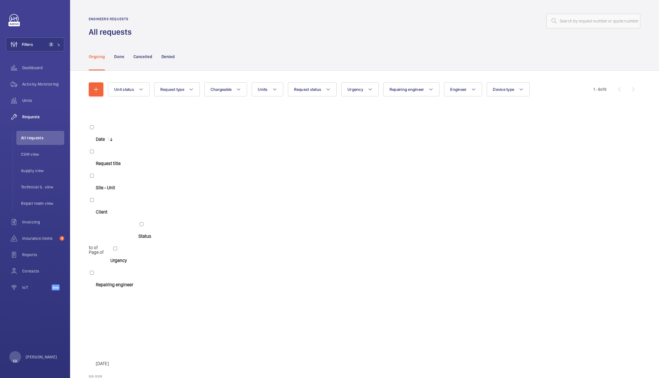
click at [271, 43] on div "Ongoing Done Cancelled Denied" at bounding box center [365, 57] width 552 height 28
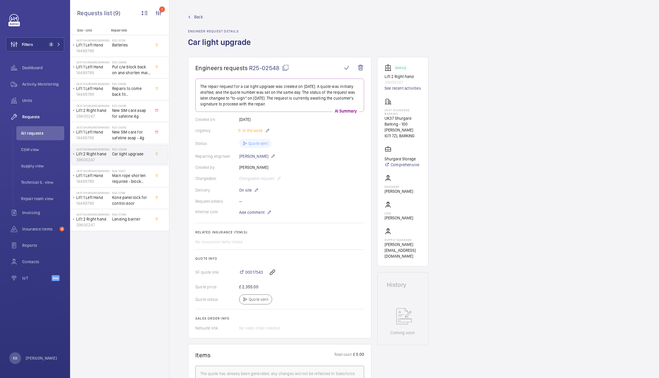
click at [542, 119] on div "Engineers requests R25-02548 The repair request for a car light upgrade was cre…" at bounding box center [414, 379] width 490 height 645
